Goal: Task Accomplishment & Management: Use online tool/utility

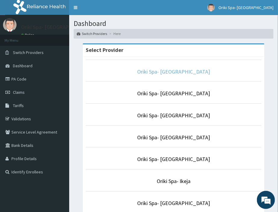
click at [163, 74] on link "Oriki Spa- [GEOGRAPHIC_DATA]" at bounding box center [173, 71] width 73 height 7
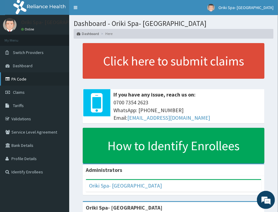
click at [21, 78] on link "PA Code" at bounding box center [34, 78] width 69 height 13
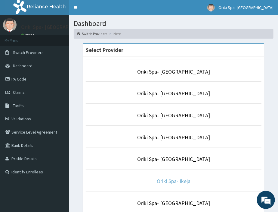
click at [171, 180] on link "Oriki Spa- Ikeja" at bounding box center [174, 180] width 34 height 7
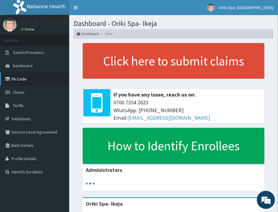
click at [14, 78] on link "PA Code" at bounding box center [34, 78] width 69 height 13
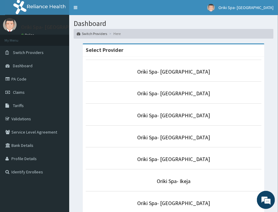
scroll to position [109, 0]
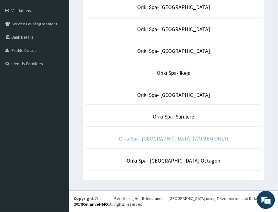
click at [176, 136] on link "Oriki Spa- Althaven (WOMEN ONLY)" at bounding box center [174, 138] width 110 height 7
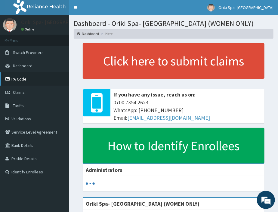
click at [16, 76] on link "PA Code" at bounding box center [34, 78] width 69 height 13
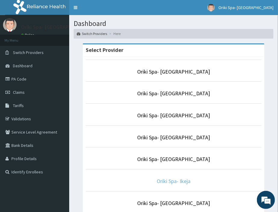
click at [173, 179] on link "Oriki Spa- Ikeja" at bounding box center [174, 180] width 34 height 7
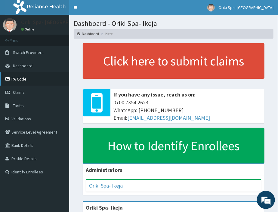
click at [23, 74] on link "PA Code" at bounding box center [34, 78] width 69 height 13
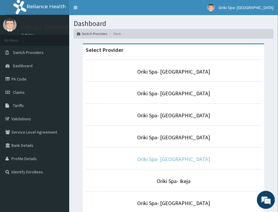
click at [171, 160] on link "Oriki Spa- [GEOGRAPHIC_DATA]" at bounding box center [173, 158] width 73 height 7
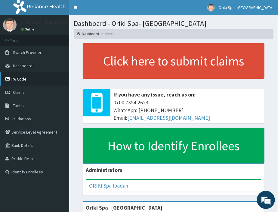
click at [18, 78] on link "PA Code" at bounding box center [34, 78] width 69 height 13
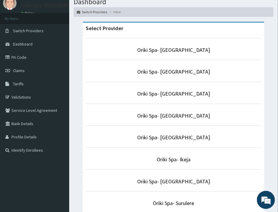
scroll to position [25, 0]
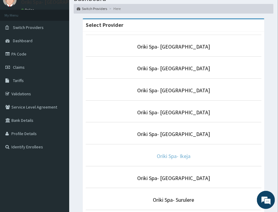
click at [167, 158] on link "Oriki Spa- Ikeja" at bounding box center [174, 155] width 34 height 7
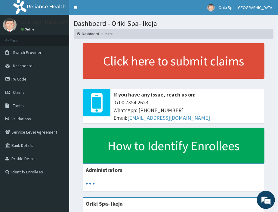
click at [31, 79] on link "PA Code" at bounding box center [34, 78] width 69 height 13
